Goal: Transaction & Acquisition: Download file/media

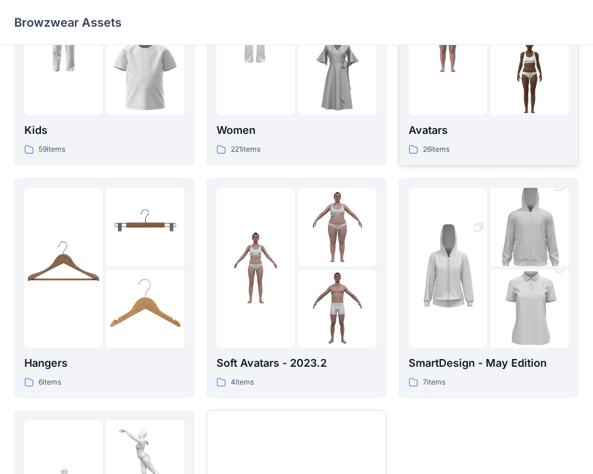
scroll to position [101, 0]
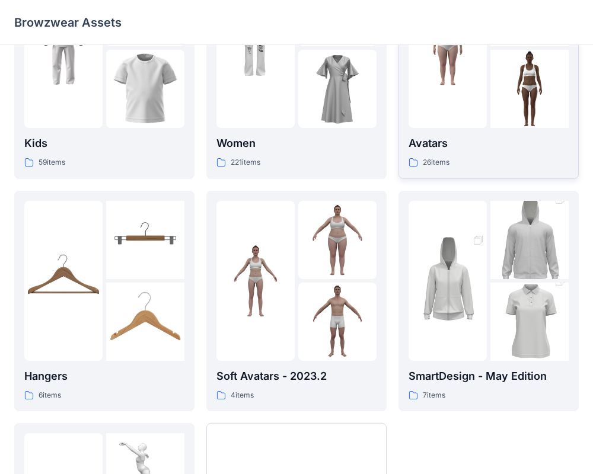
click at [460, 158] on div "26 items" at bounding box center [488, 162] width 160 height 12
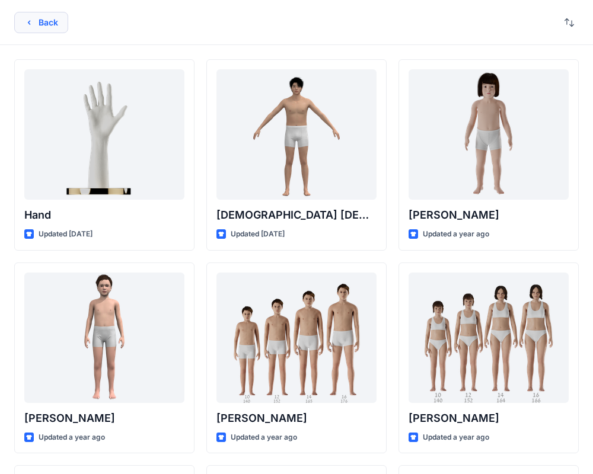
click at [41, 26] on button "Back" at bounding box center [41, 22] width 54 height 21
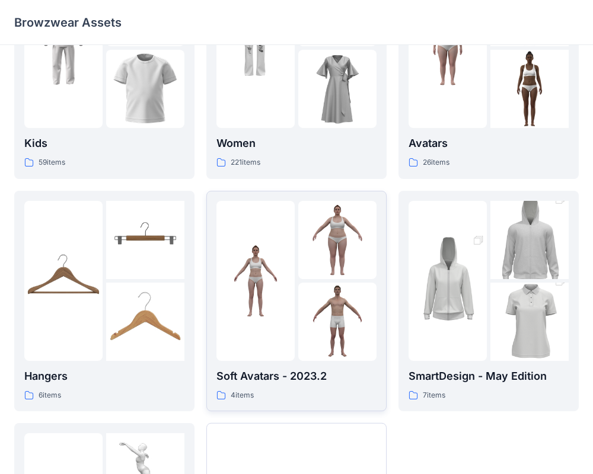
click at [276, 369] on p "Soft Avatars - 2023.2" at bounding box center [296, 376] width 160 height 17
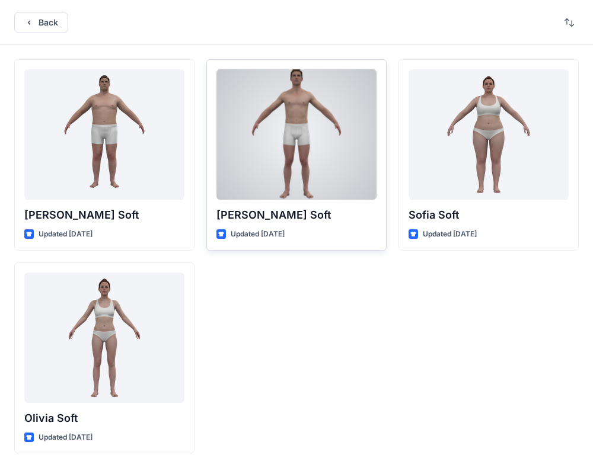
click at [267, 217] on p "[PERSON_NAME] Soft" at bounding box center [296, 215] width 160 height 17
click at [275, 153] on div at bounding box center [296, 134] width 160 height 130
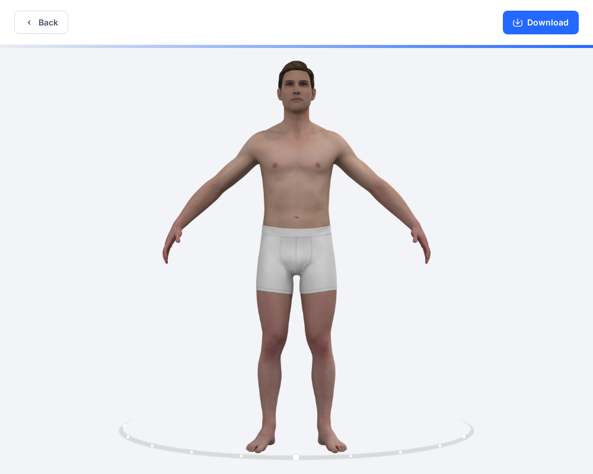
click at [514, 36] on div "Download" at bounding box center [540, 22] width 104 height 44
click at [516, 24] on icon "button" at bounding box center [517, 22] width 9 height 9
